Goal: Check status: Check status

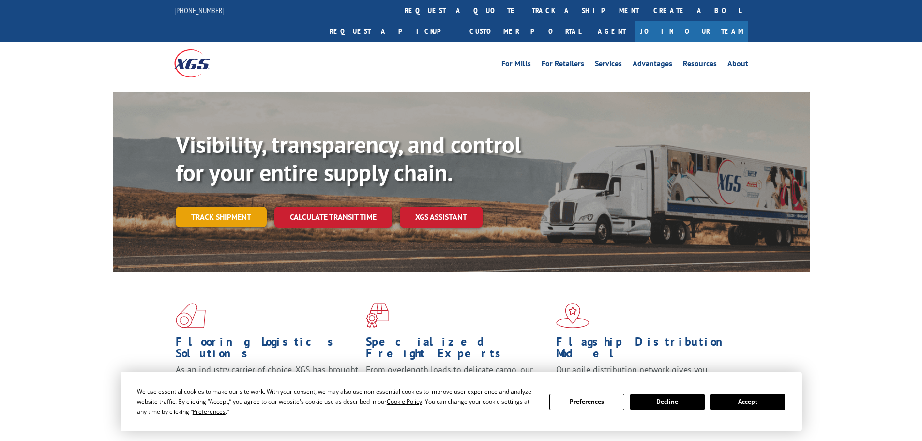
click at [238, 207] on link "Track shipment" at bounding box center [221, 217] width 91 height 20
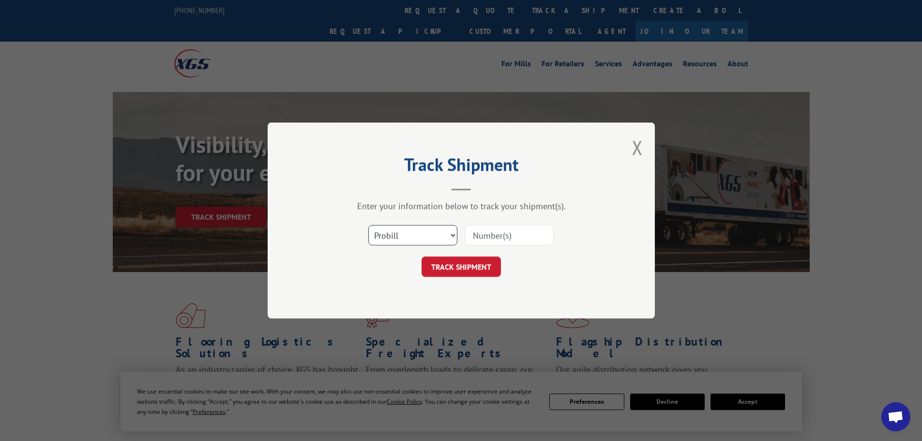
click at [426, 236] on select "Select category... Probill BOL PO" at bounding box center [412, 235] width 89 height 20
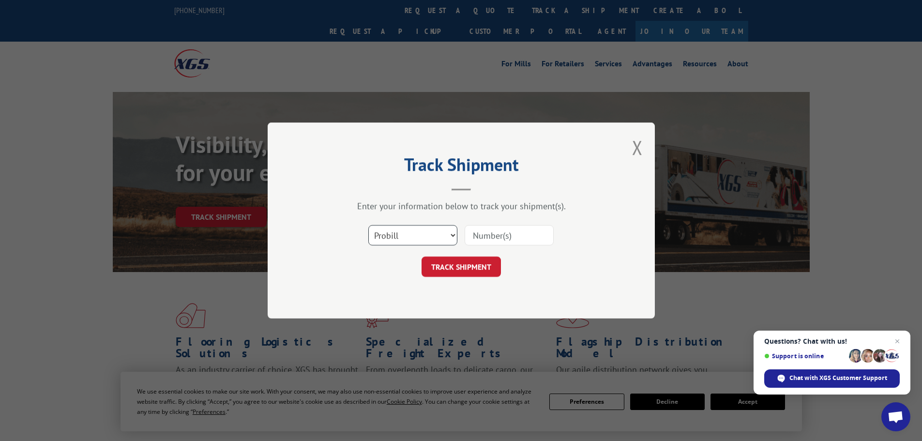
click at [368, 225] on select "Select category... Probill BOL PO" at bounding box center [412, 235] width 89 height 20
click at [485, 235] on input at bounding box center [508, 235] width 89 height 20
type input "17690631"
click button "TRACK SHIPMENT" at bounding box center [460, 266] width 79 height 20
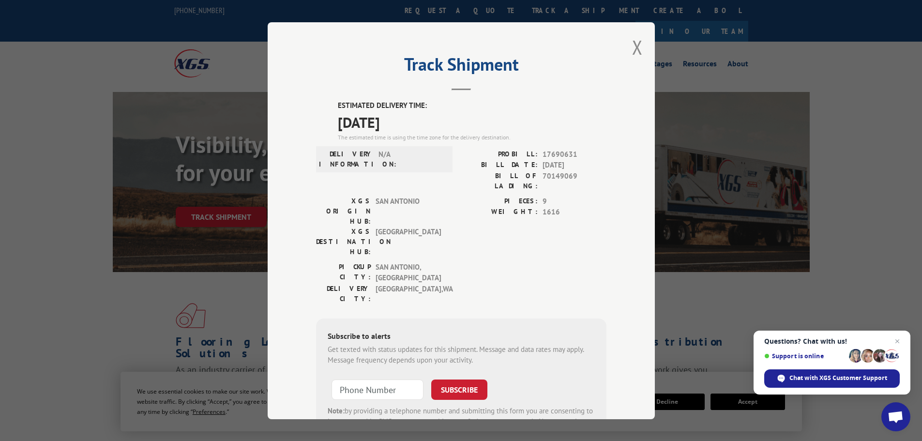
click at [627, 45] on div "Track Shipment ESTIMATED DELIVERY TIME: [DATE] The estimated time is using the …" at bounding box center [461, 220] width 387 height 397
click at [633, 44] on button "Close modal" at bounding box center [637, 47] width 11 height 26
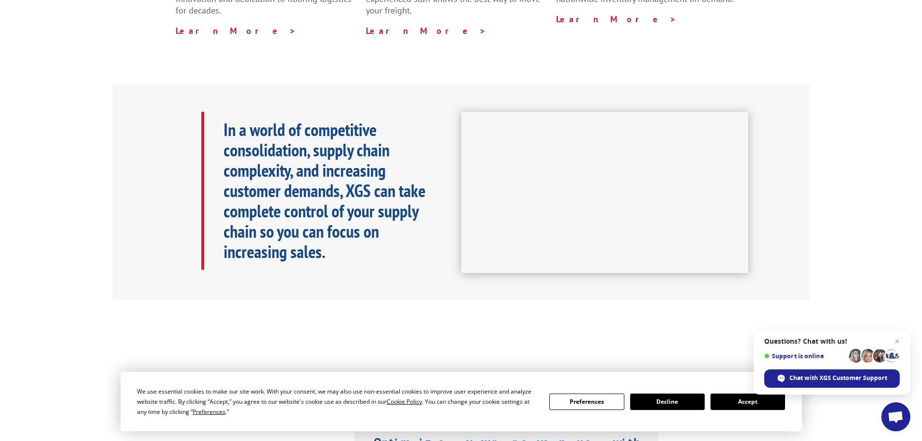
scroll to position [387, 0]
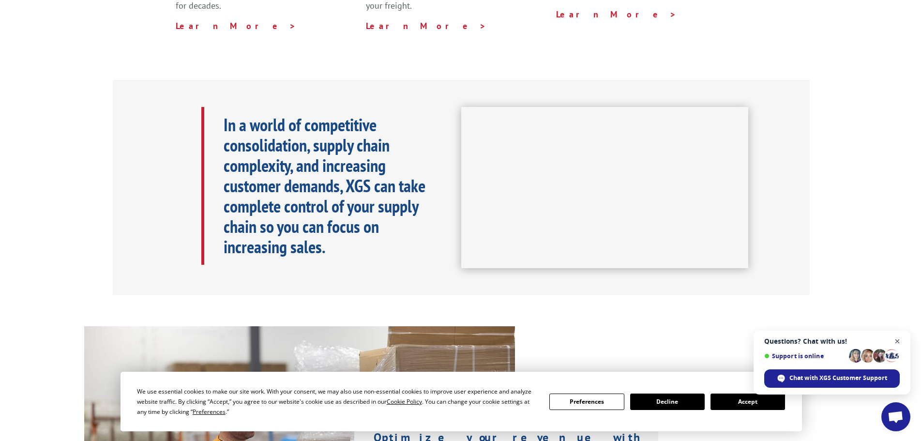
click at [899, 342] on span "Close chat" at bounding box center [897, 341] width 12 height 12
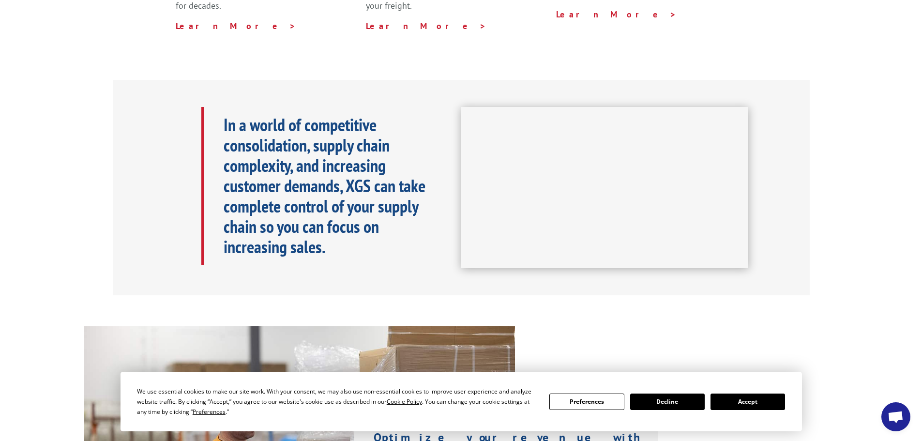
click at [677, 401] on button "Decline" at bounding box center [667, 401] width 75 height 16
